Goal: Information Seeking & Learning: Learn about a topic

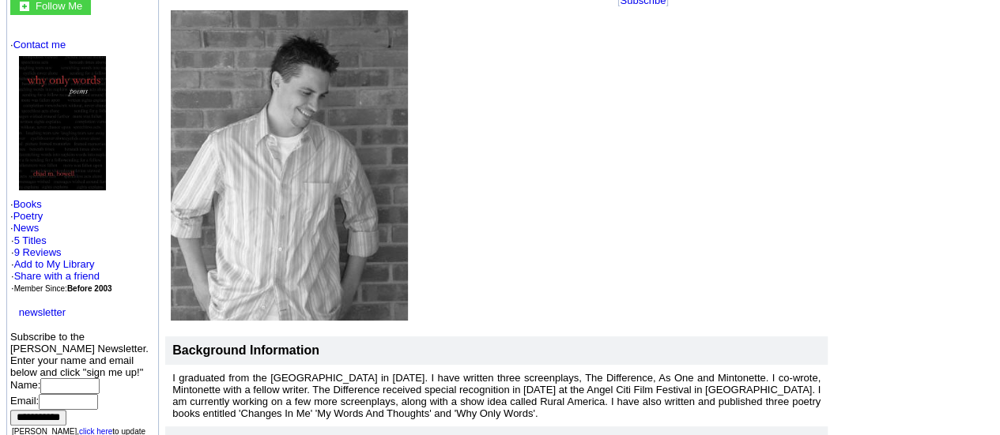
scroll to position [158, 0]
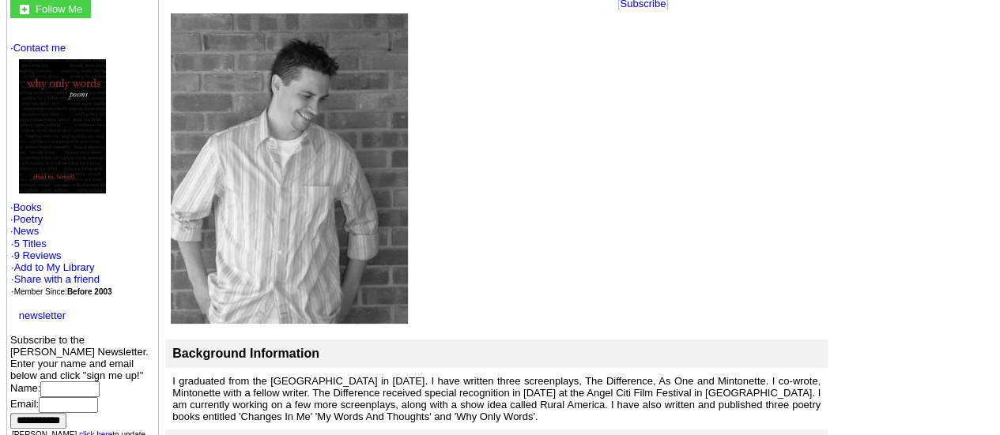
click at [83, 148] on img at bounding box center [62, 126] width 87 height 134
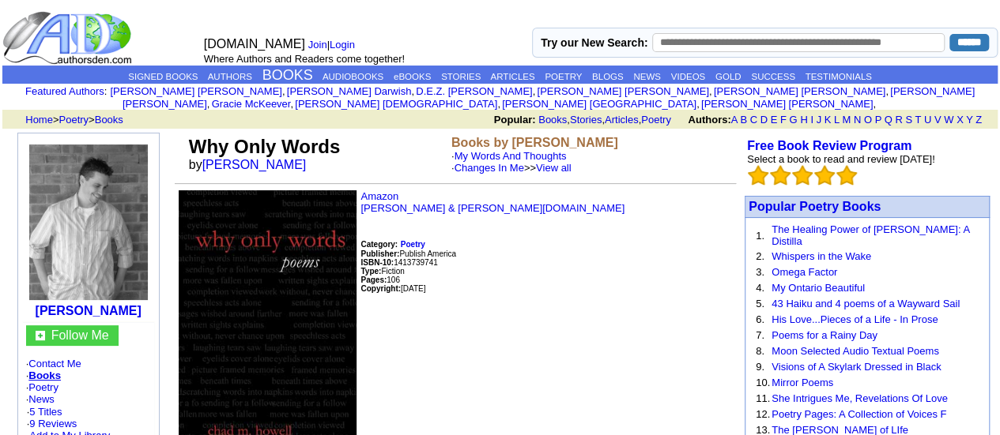
drag, startPoint x: 454, startPoint y: 254, endPoint x: 381, endPoint y: 255, distance: 72.7
click at [381, 255] on p "Amazon Barnes & Noble.com Category: Poetry Publisher: Publish America ISBN-10: …" at bounding box center [455, 335] width 561 height 291
copy font "10: 1413739741"
click at [464, 258] on p "Amazon Barnes & Noble.com Category: Poetry Publisher: Publish America ISBN-10: …" at bounding box center [455, 335] width 561 height 291
